Goal: Check status

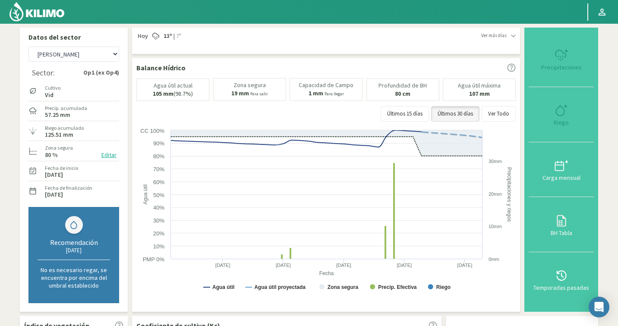
select select "1949: Object"
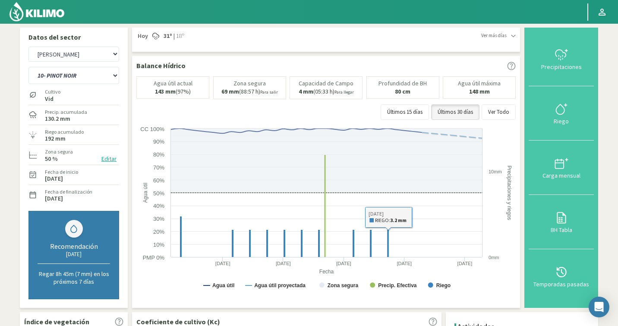
click at [50, 66] on div "10- PINOT NOIR 11- PINOT NOIR lateral 12- ALBARIÑO 1- SYRAH NORTE 1- SYRAH SUR …" at bounding box center [73, 75] width 91 height 22
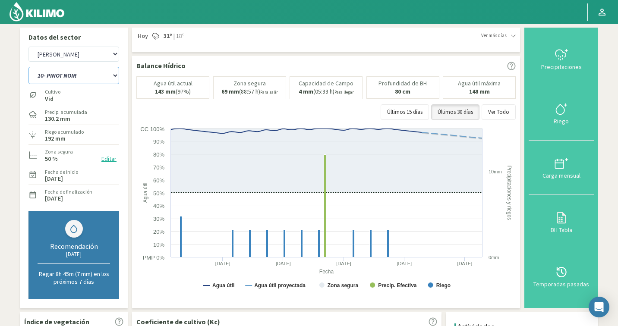
click at [50, 77] on select "10- PINOT NOIR 11- PINOT NOIR lateral 12- ALBARIÑO 1- SYRAH NORTE 1- SYRAH SUR …" at bounding box center [73, 75] width 91 height 17
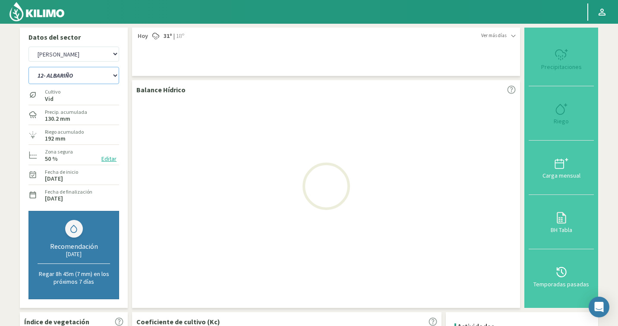
select select "0: Object"
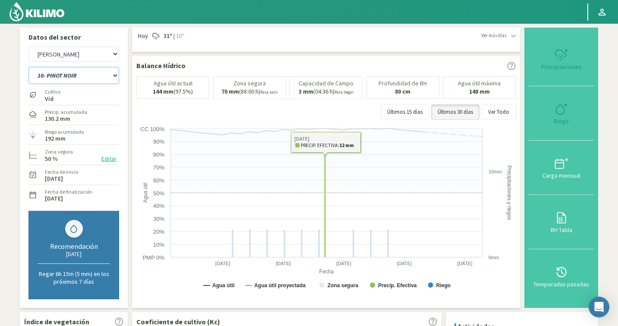
select select "2228: Object"
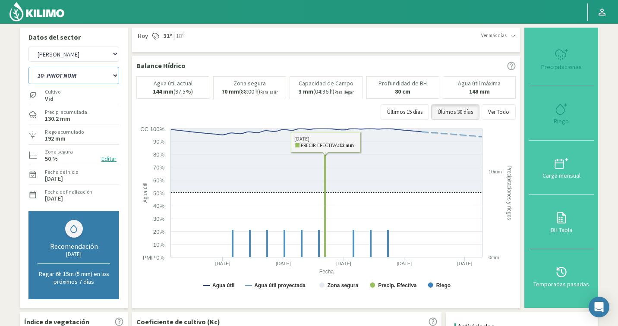
select select "19: Object"
